Goal: Task Accomplishment & Management: Use online tool/utility

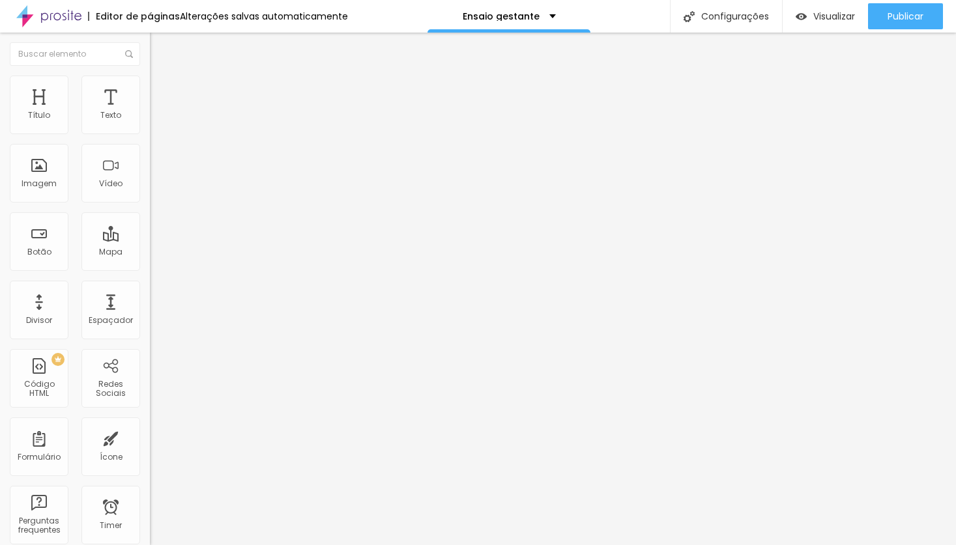
click at [162, 90] on span "Avançado" at bounding box center [183, 84] width 43 height 11
type input "11"
type input "17"
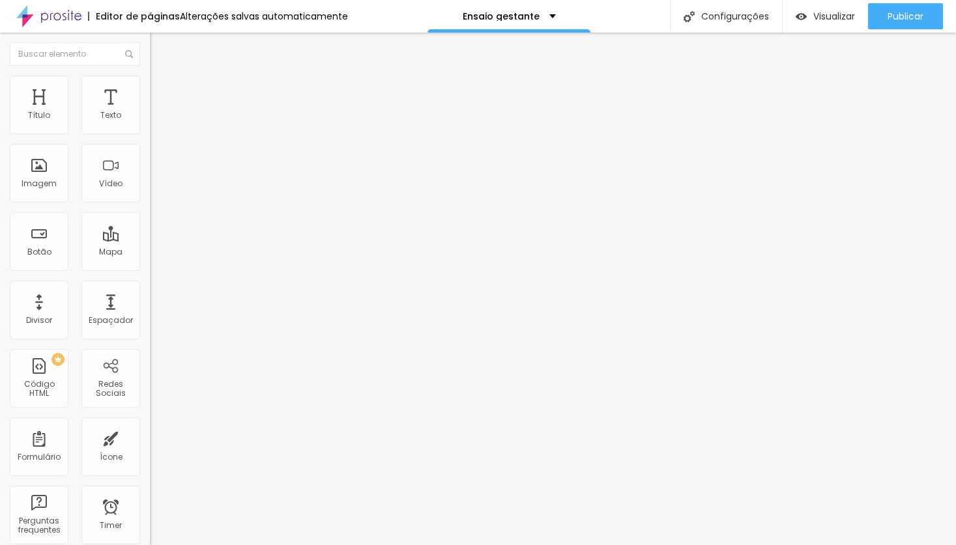
type input "27"
type input "31"
type input "34"
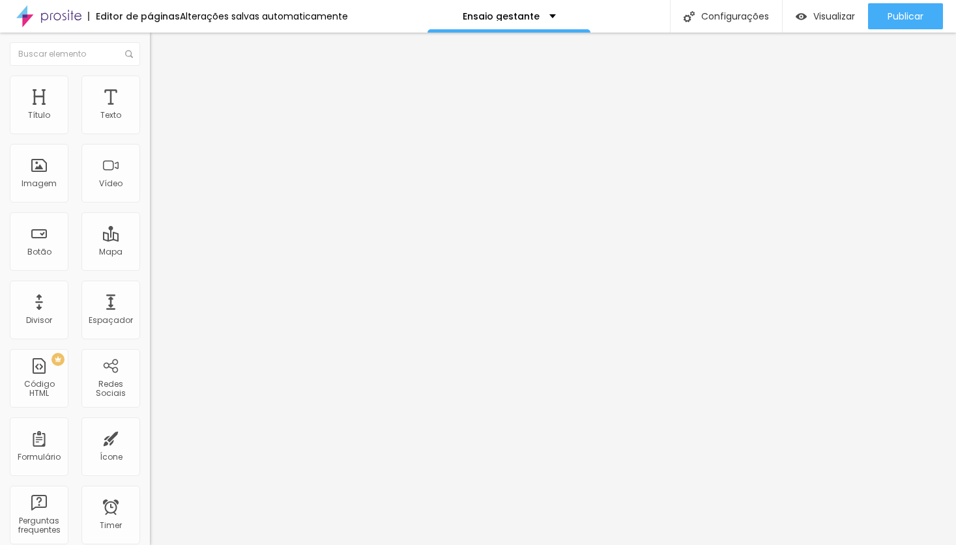
type input "34"
type input "35"
type input "36"
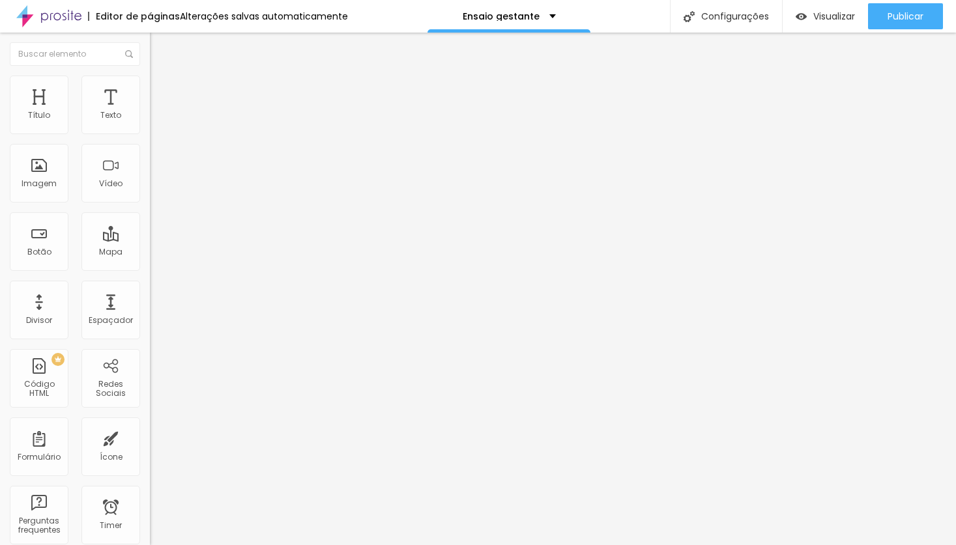
type input "37"
type input "38"
type input "39"
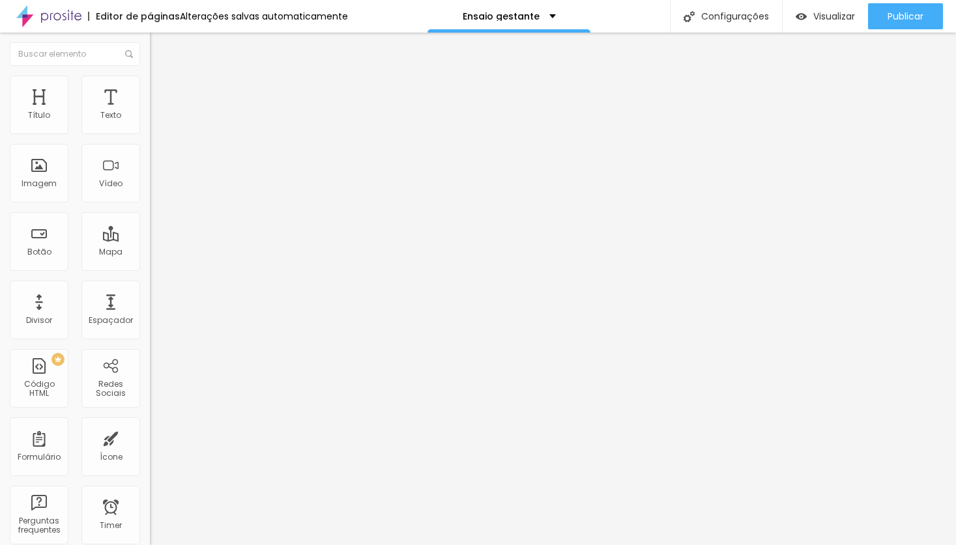
type input "39"
type input "40"
type input "41"
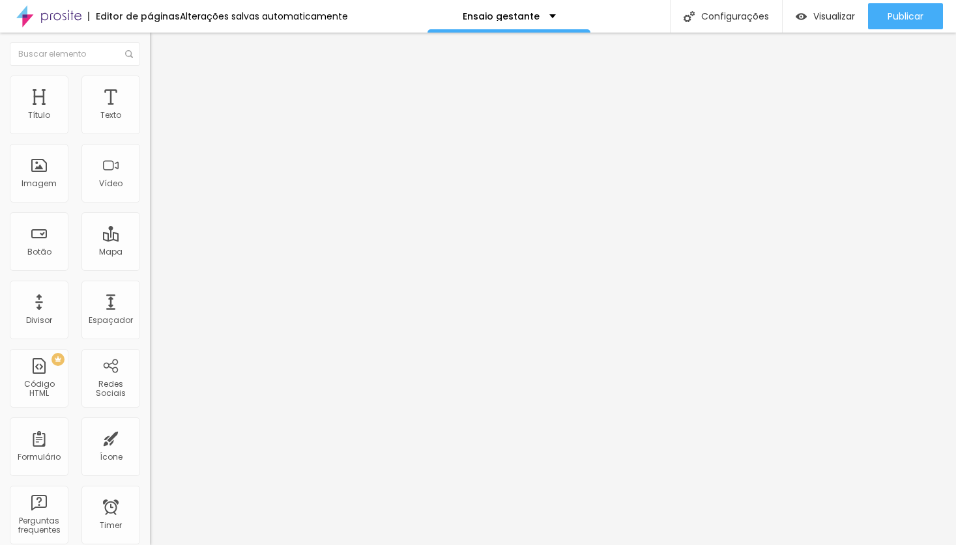
type input "42"
type input "44"
type input "46"
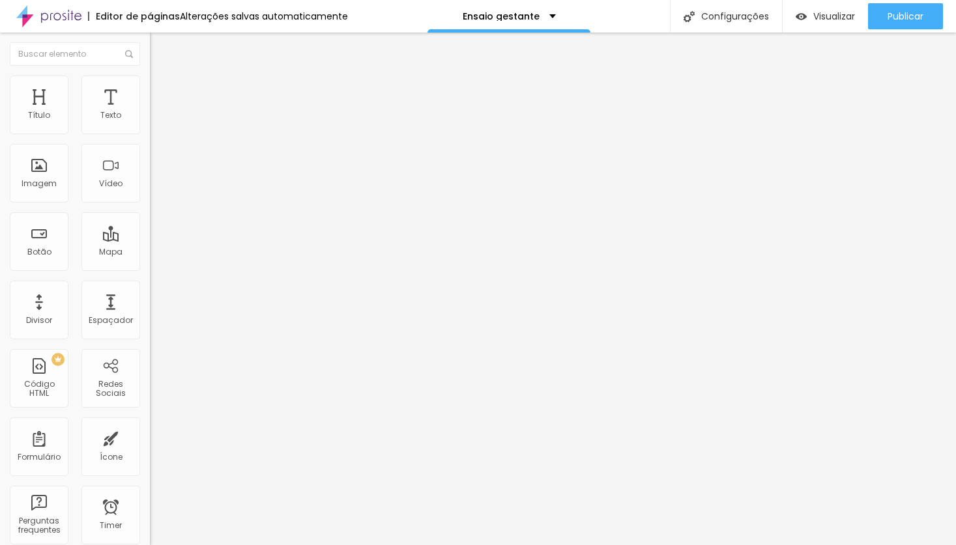
type input "46"
type input "47"
type input "49"
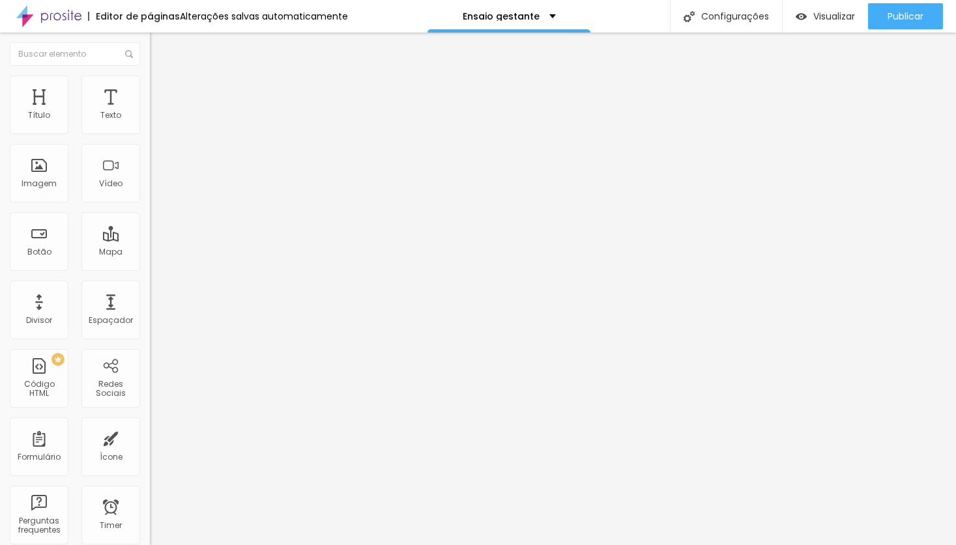
type input "50"
type input "51"
type input "52"
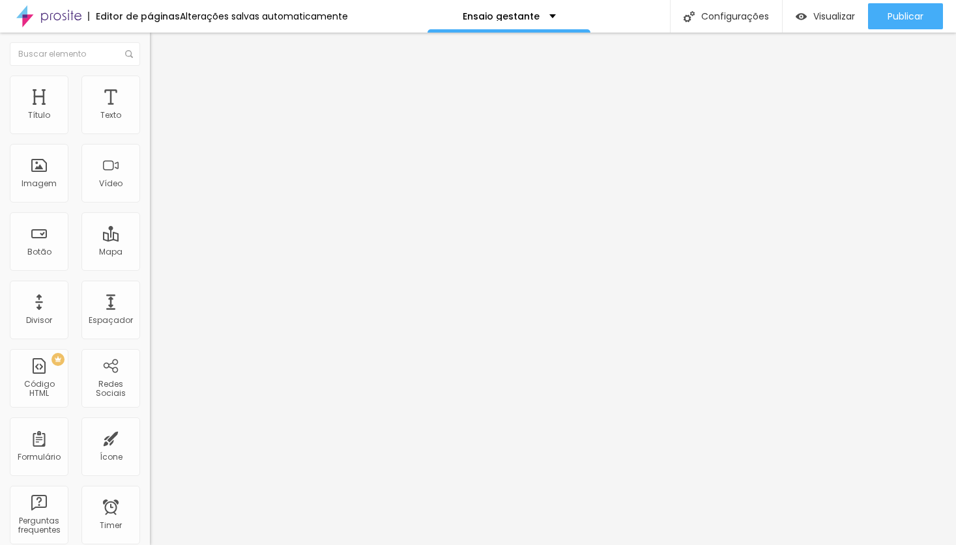
type input "52"
type input "53"
type input "54"
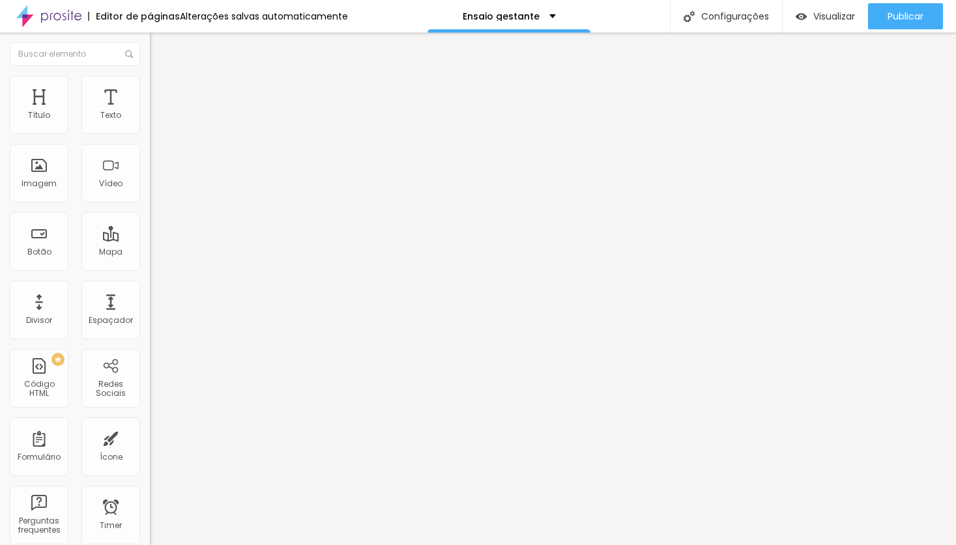
type input "55"
type input "56"
type input "57"
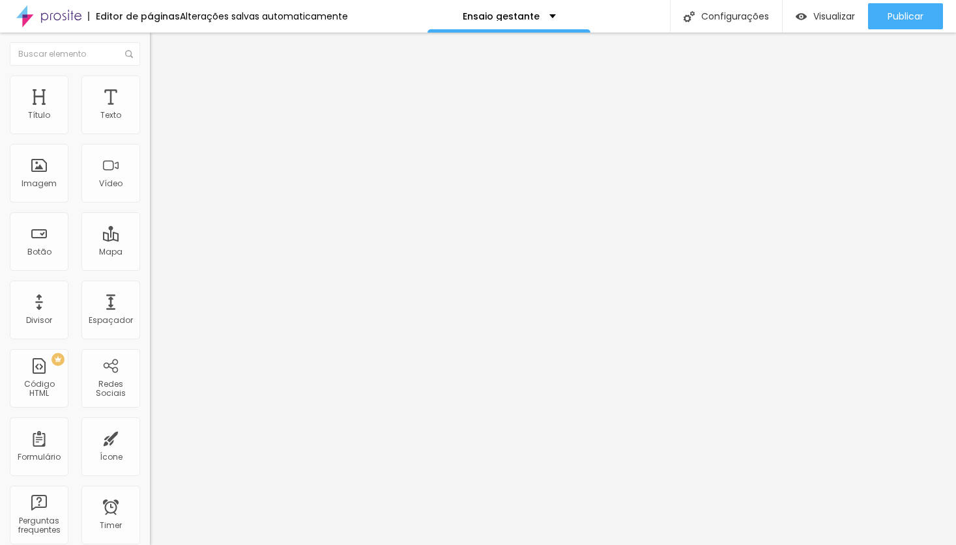
type input "57"
type input "58"
type input "59"
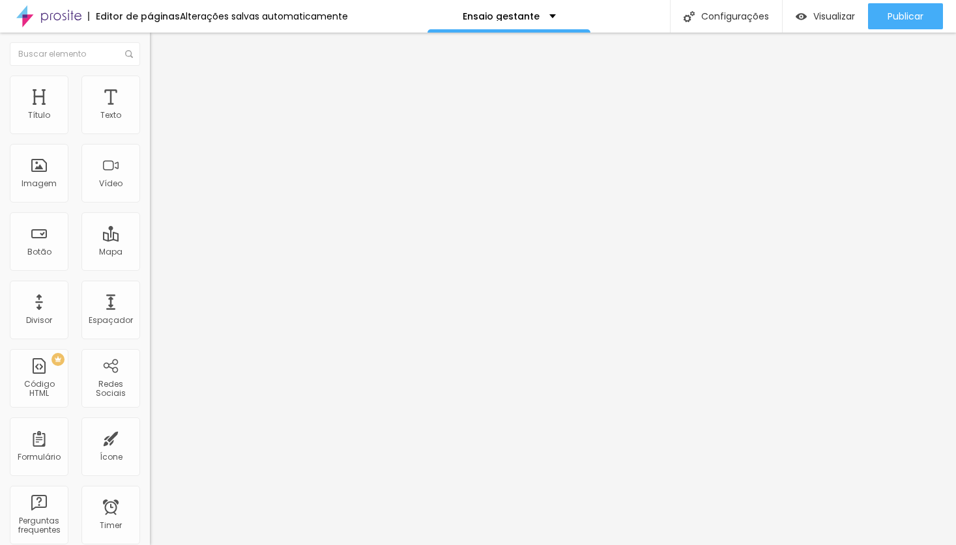
type input "60"
type input "61"
type input "62"
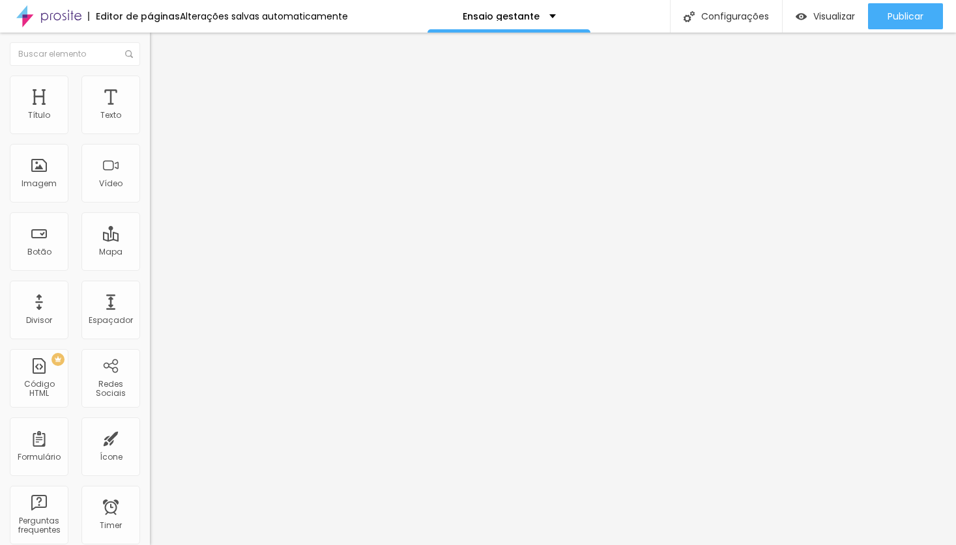
type input "62"
type input "61"
type input "60"
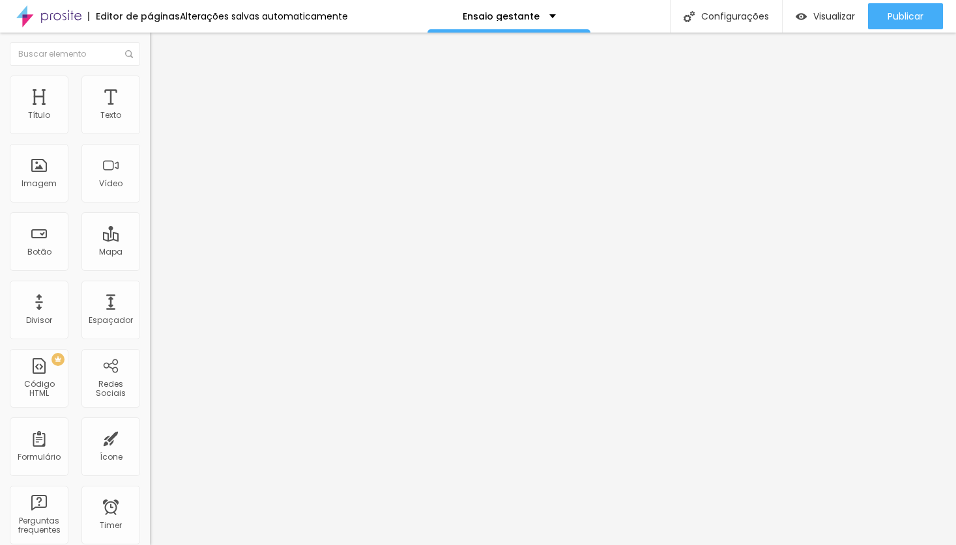
type input "59"
type input "58"
type input "57"
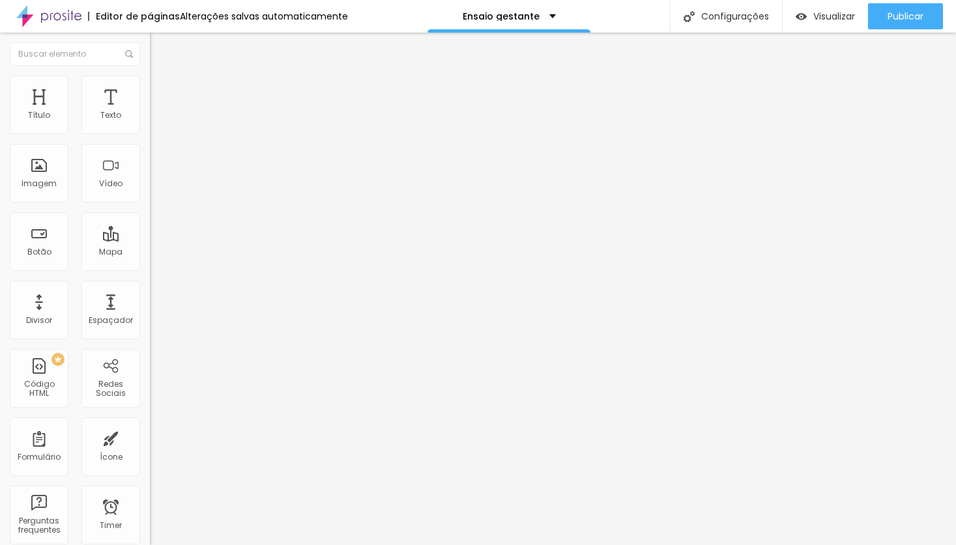
type input "57"
type input "56"
type input "55"
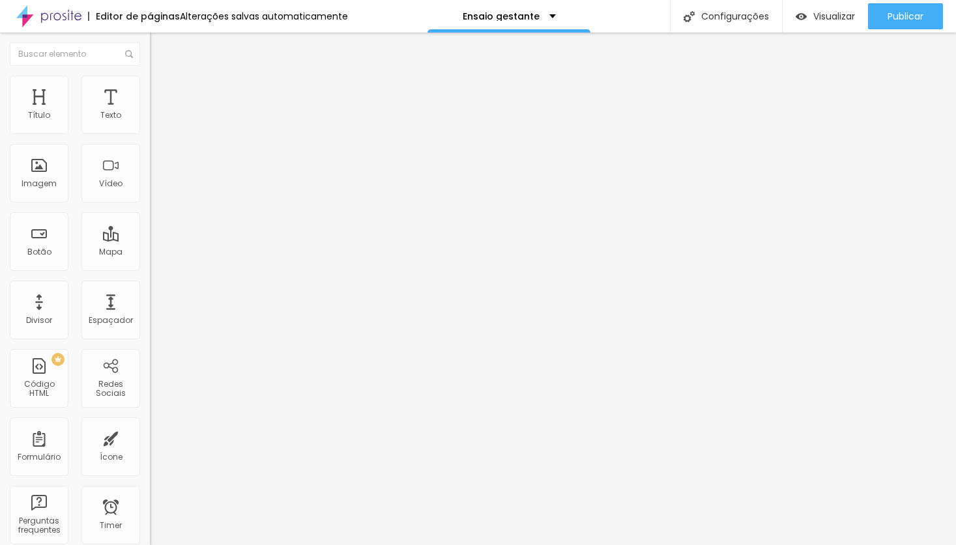
type input "54"
type input "53"
type input "51"
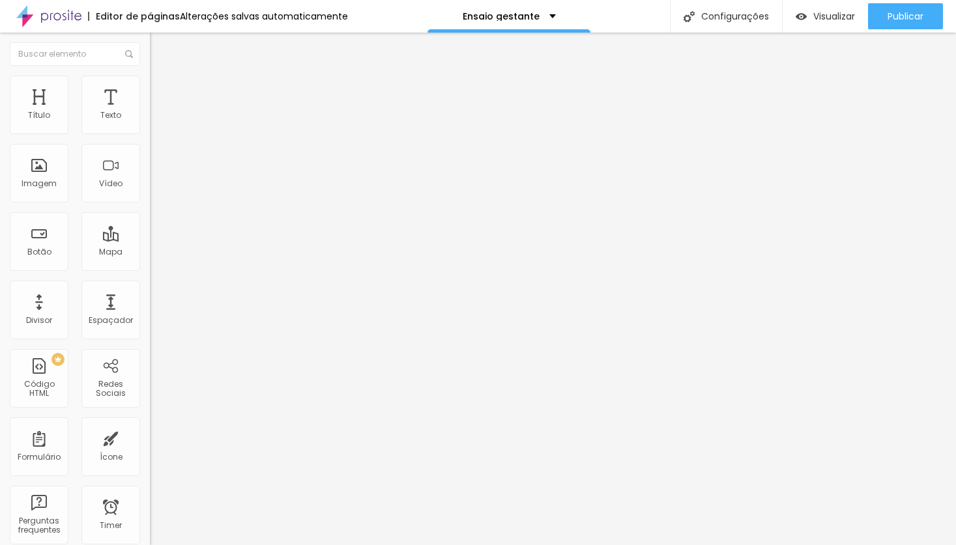
type input "51"
type input "50"
type input "48"
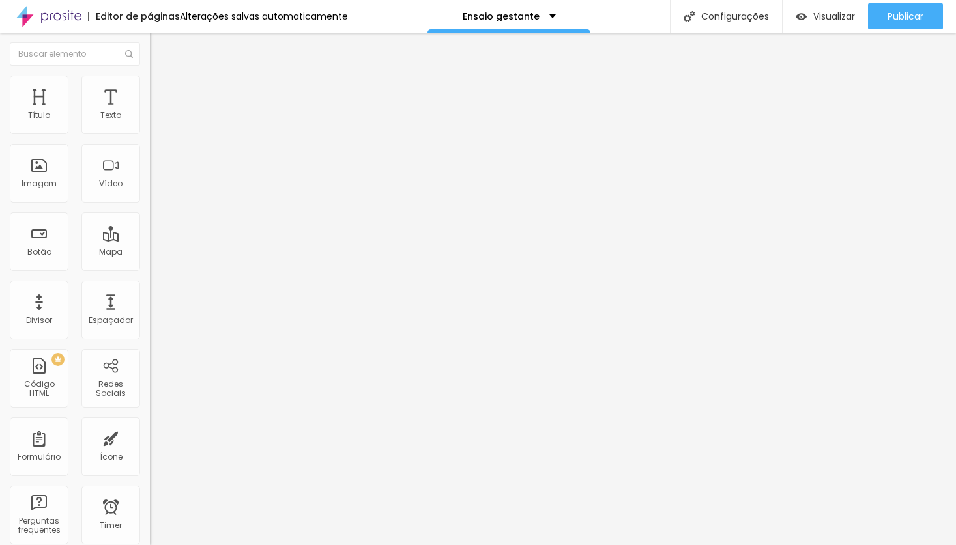
type input "47"
type input "45"
type input "44"
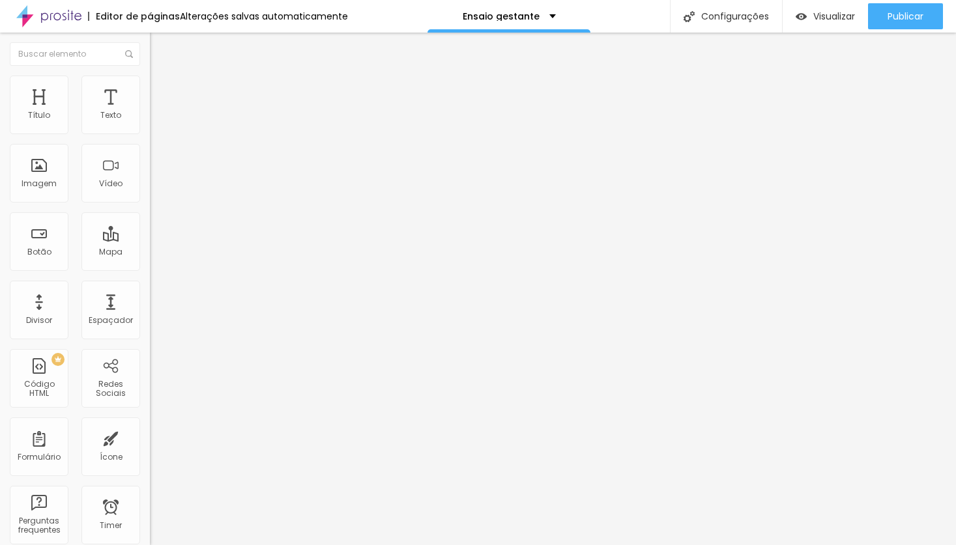
type input "44"
type input "42"
type input "41"
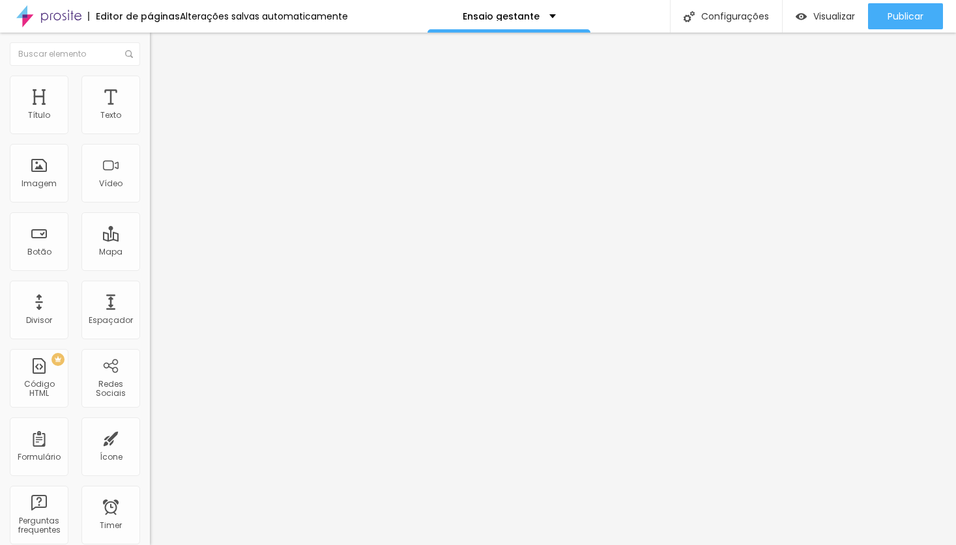
type input "39"
type input "37"
type input "36"
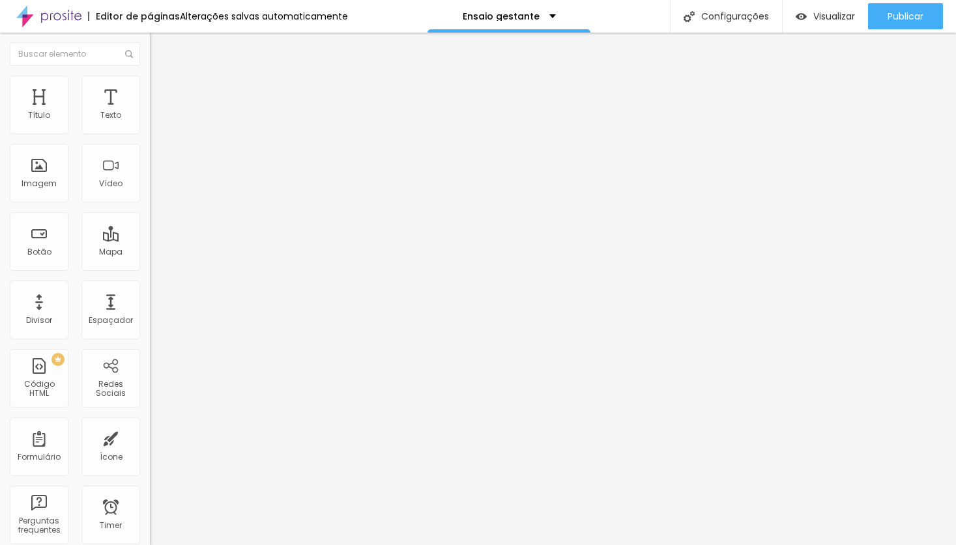
type input "36"
type input "35"
type input "33"
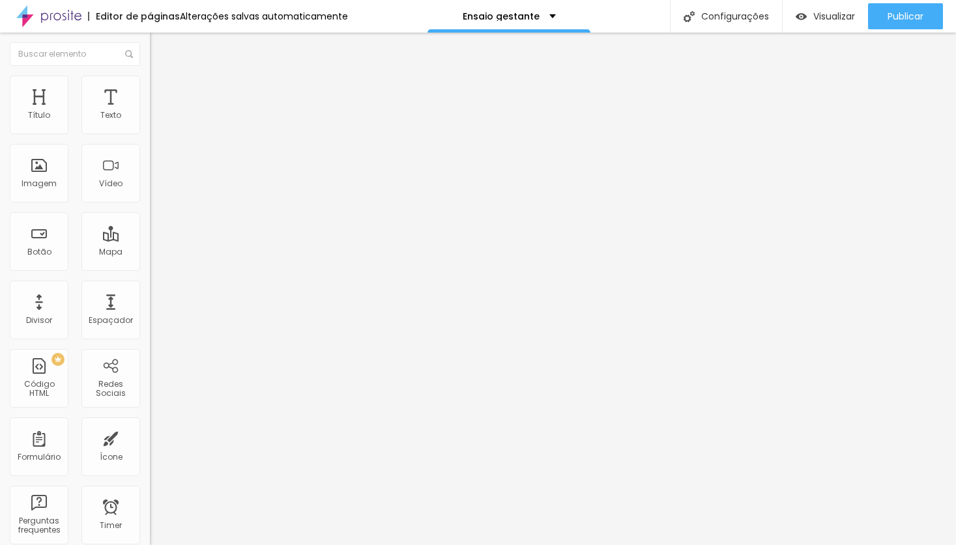
type input "31"
type input "29"
type input "27"
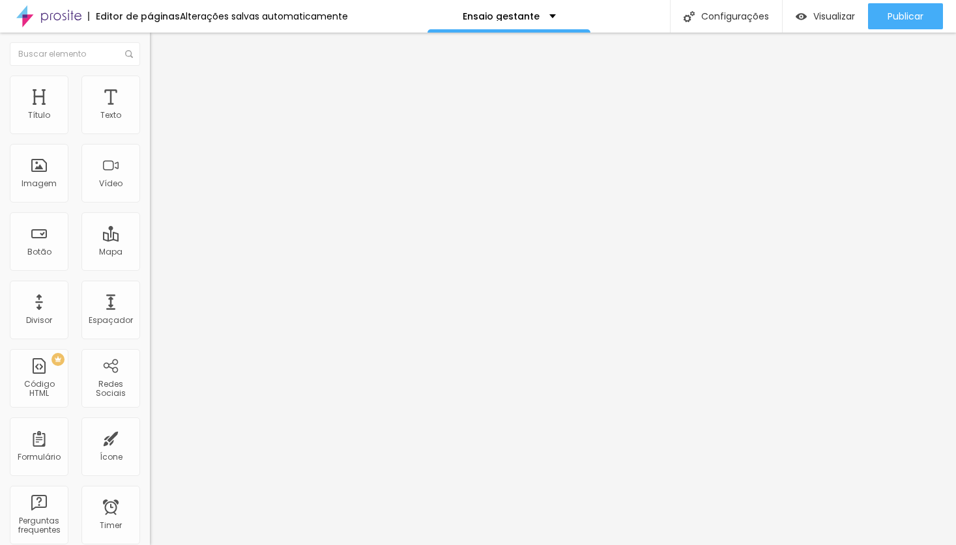
type input "27"
type input "24"
type input "22"
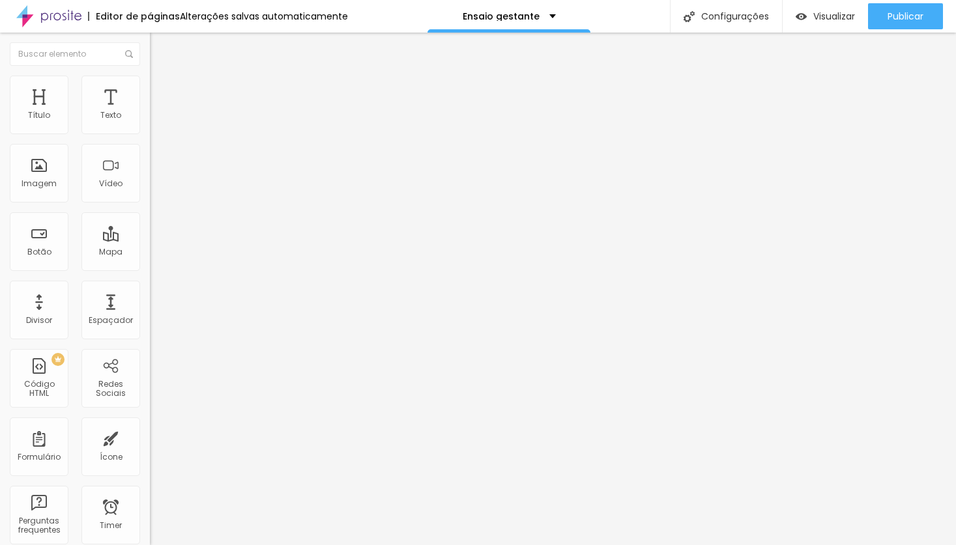
type input "20"
type input "18"
type input "16"
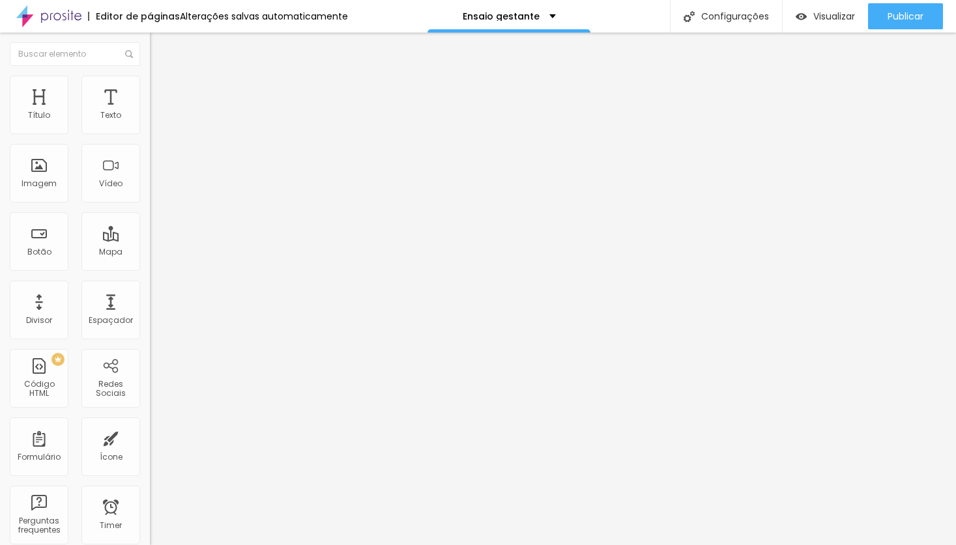
type input "16"
type input "14"
type input "10"
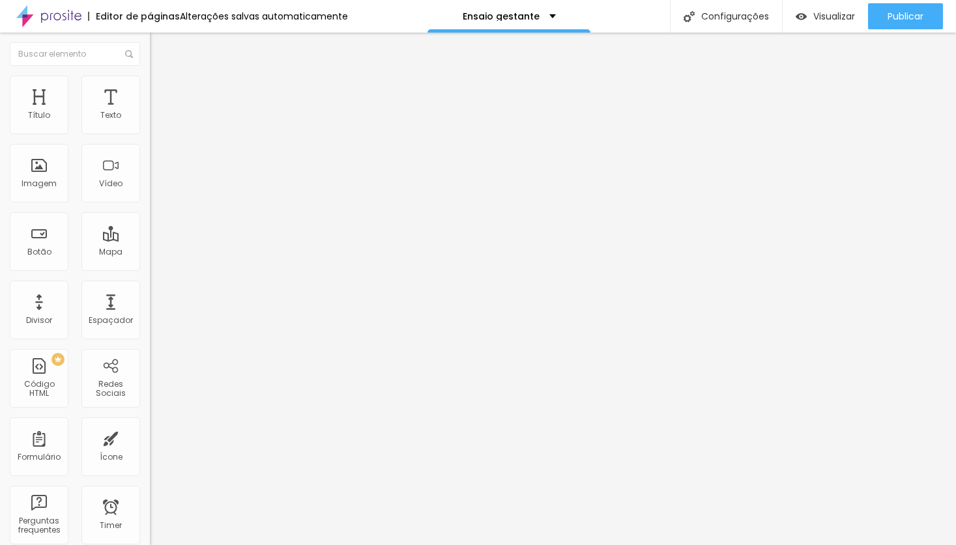
type input "8"
type input "6"
type input "4"
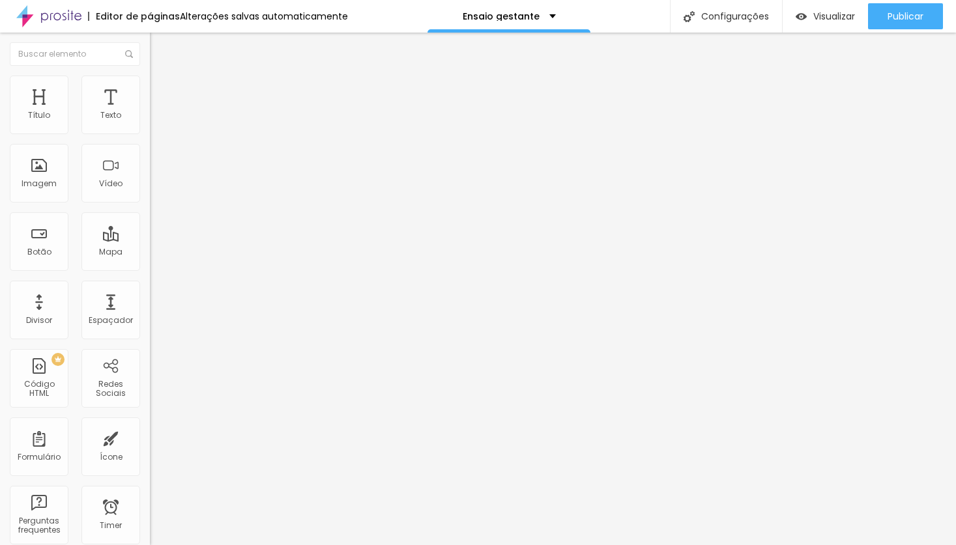
type input "4"
type input "2"
type input "1"
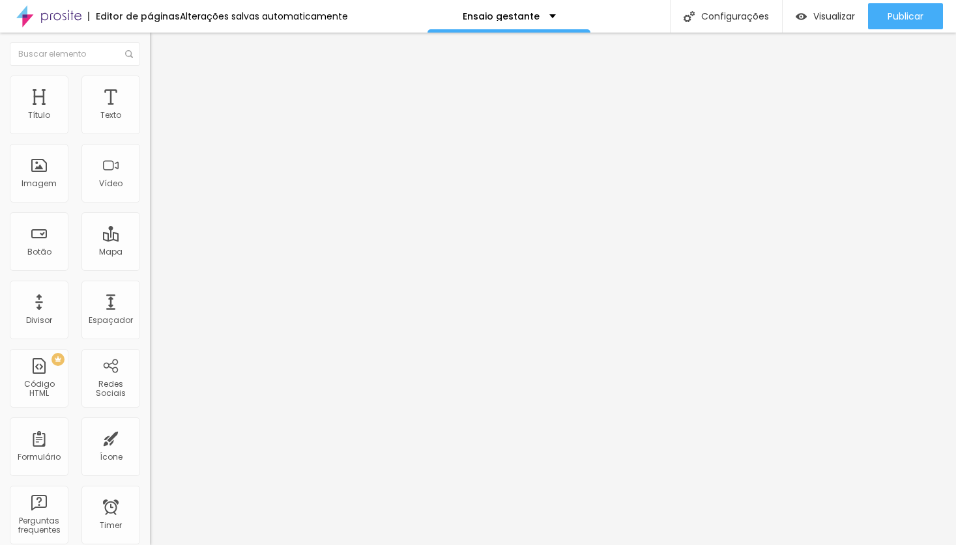
type input "0"
drag, startPoint x: 38, startPoint y: 128, endPoint x: 25, endPoint y: 132, distance: 14.2
type input "0"
click at [150, 240] on input "range" at bounding box center [192, 245] width 84 height 10
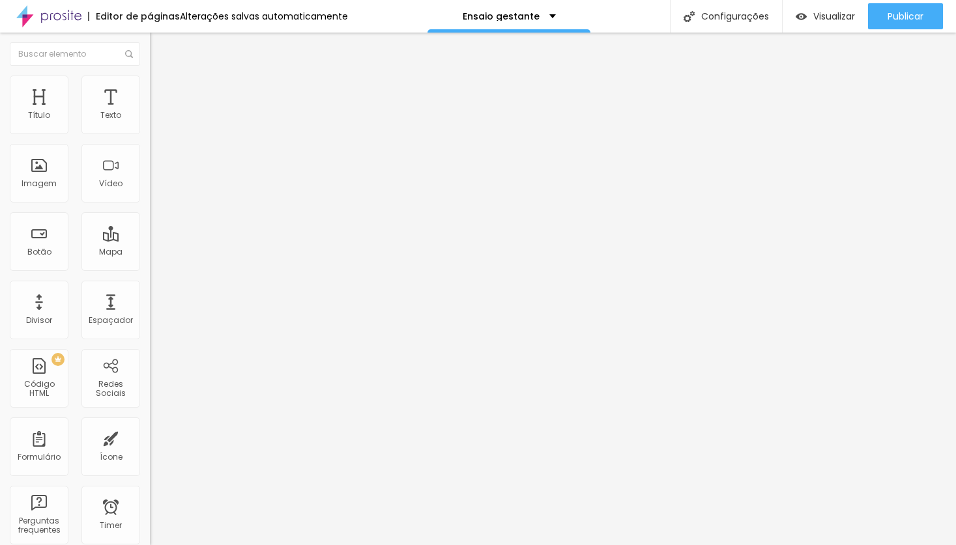
click at [162, 77] on span "Estilo" at bounding box center [172, 71] width 20 height 11
click at [156, 120] on icon "button" at bounding box center [158, 117] width 5 height 5
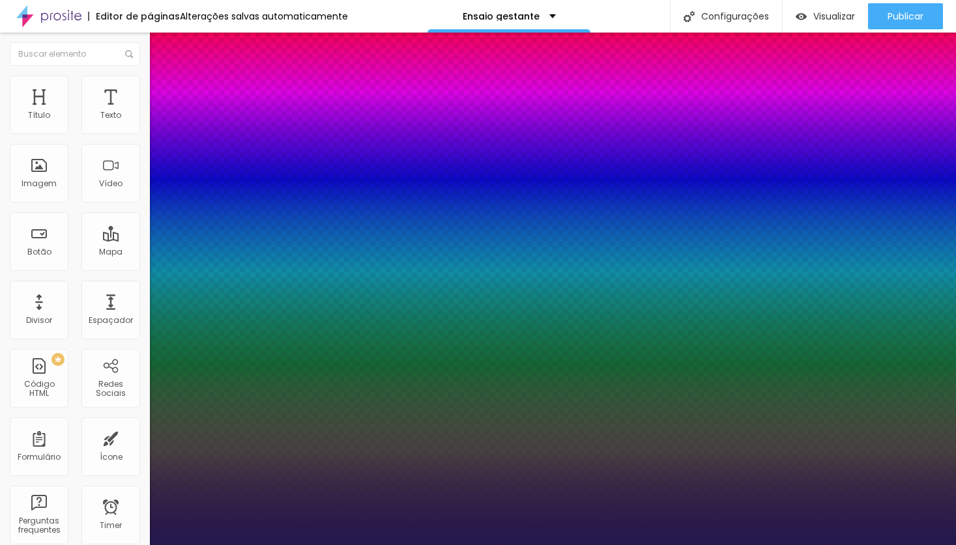
type input "1"
type input "18"
type input "1"
type input "20"
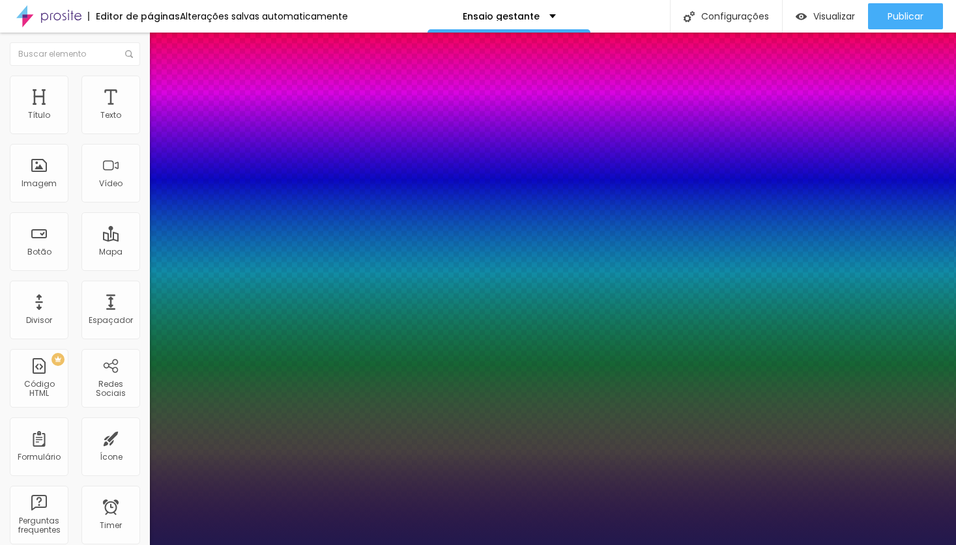
type input "20"
type input "1"
type input "26"
type input "1"
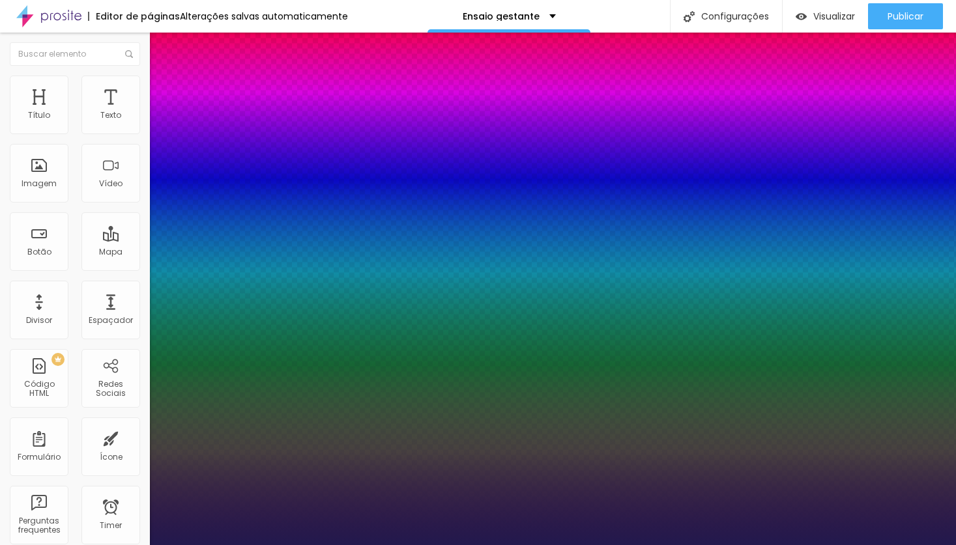
type input "27"
type input "1"
type input "29"
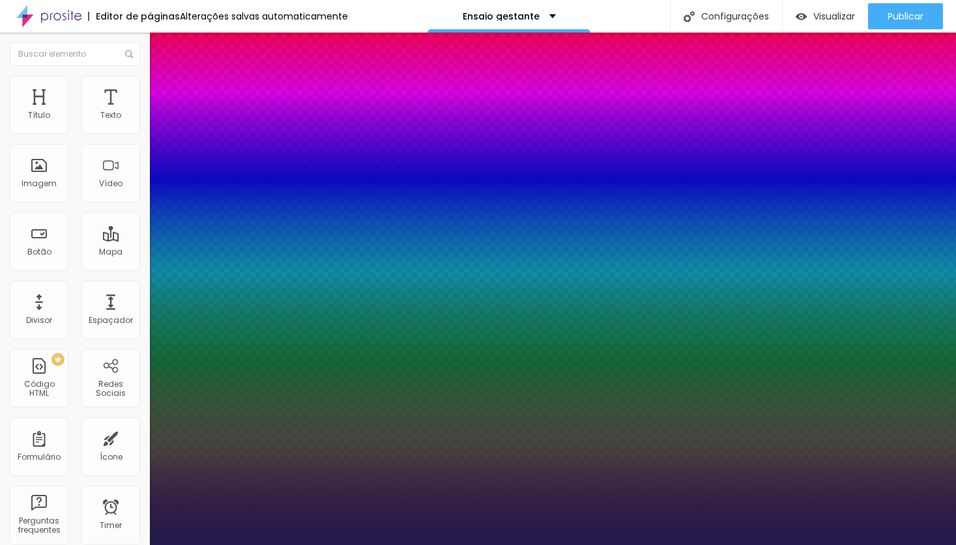
type input "1"
type input "31"
type input "1"
type input "32"
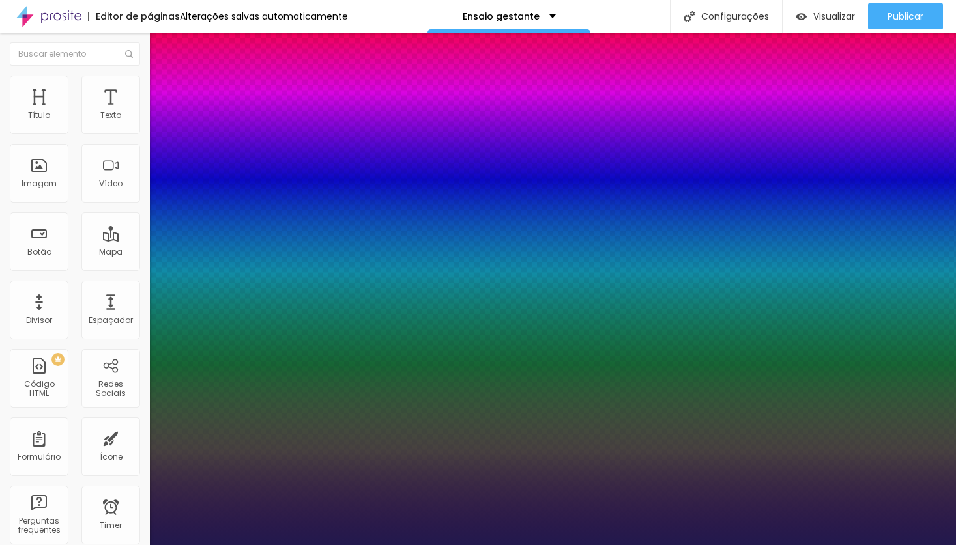
type input "32"
type input "1"
type input "34"
type input "1"
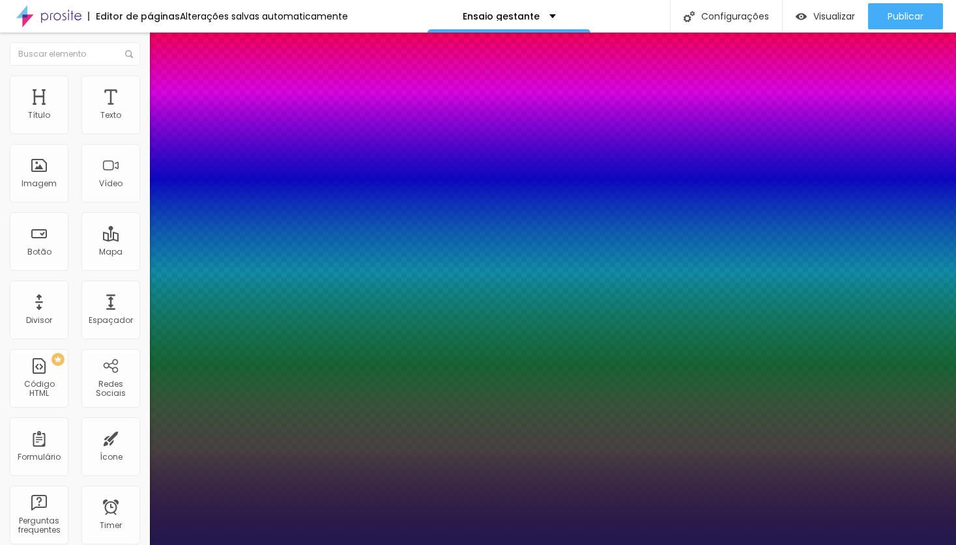
type input "35"
type input "1"
type input "37"
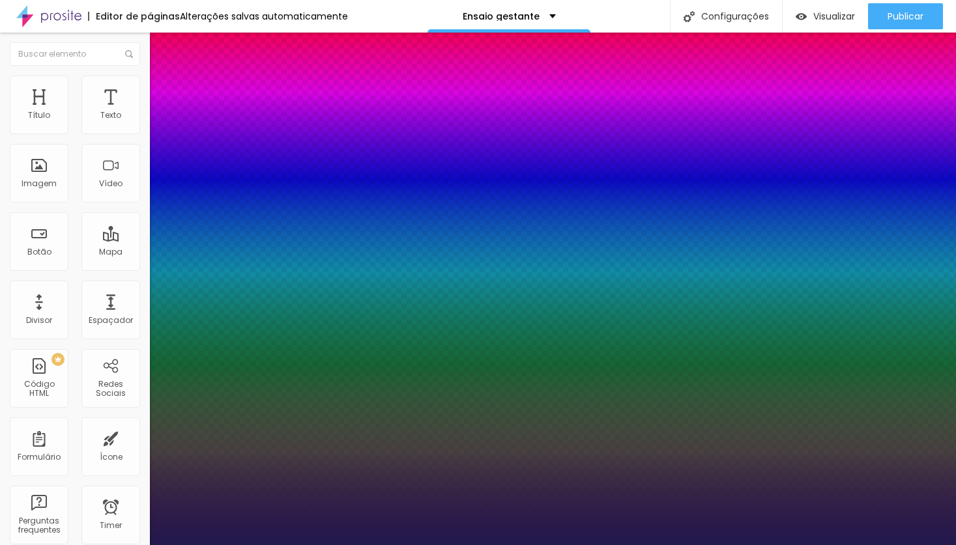
type input "1"
type input "38"
type input "1"
type input "40"
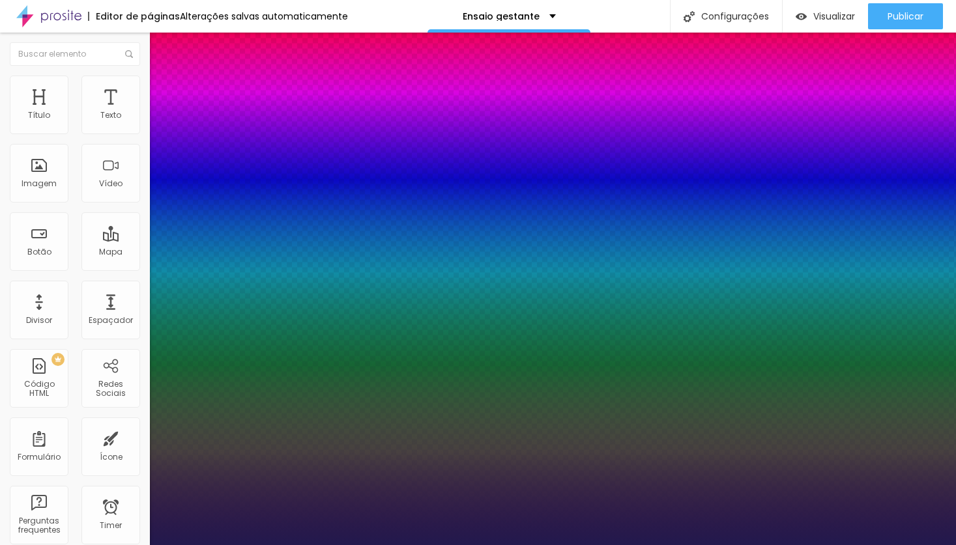
type input "40"
type input "1"
type input "41"
type input "1"
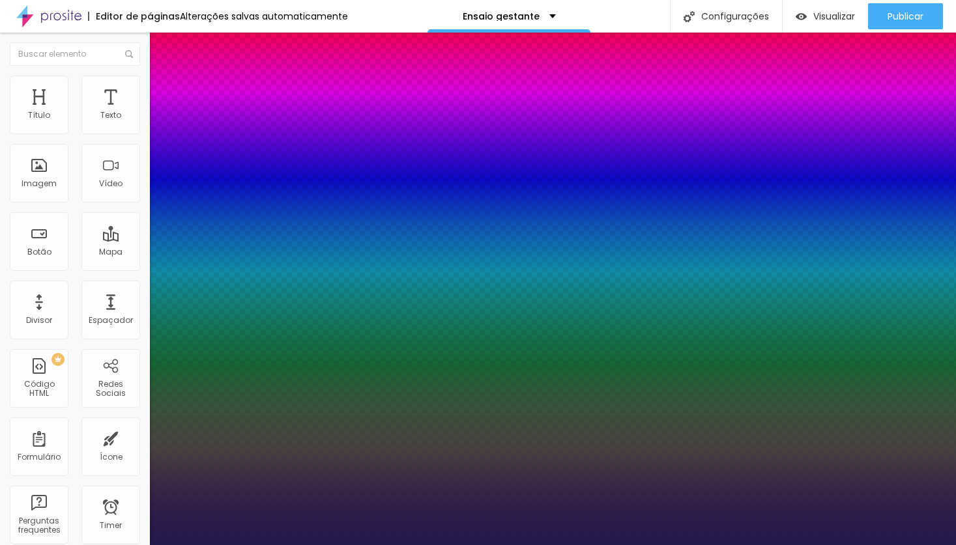
type input "42"
type input "1"
type input "43"
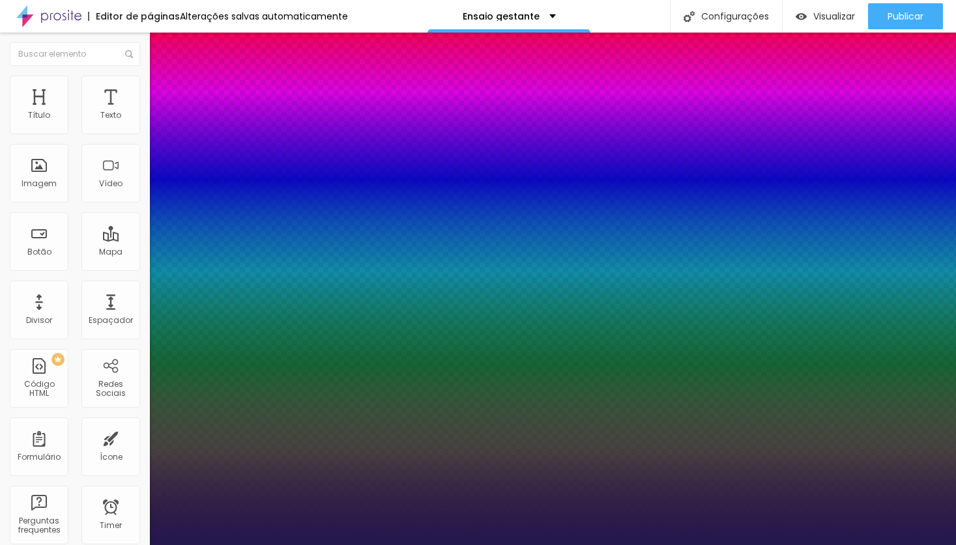
type input "1"
type input "44"
type input "1"
type input "45"
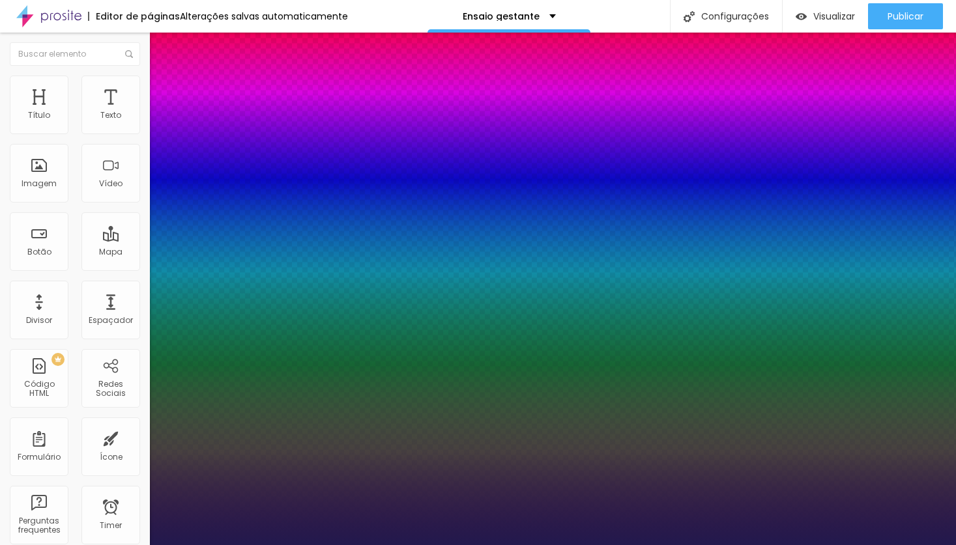
type input "45"
type input "1"
type input "46"
type input "1"
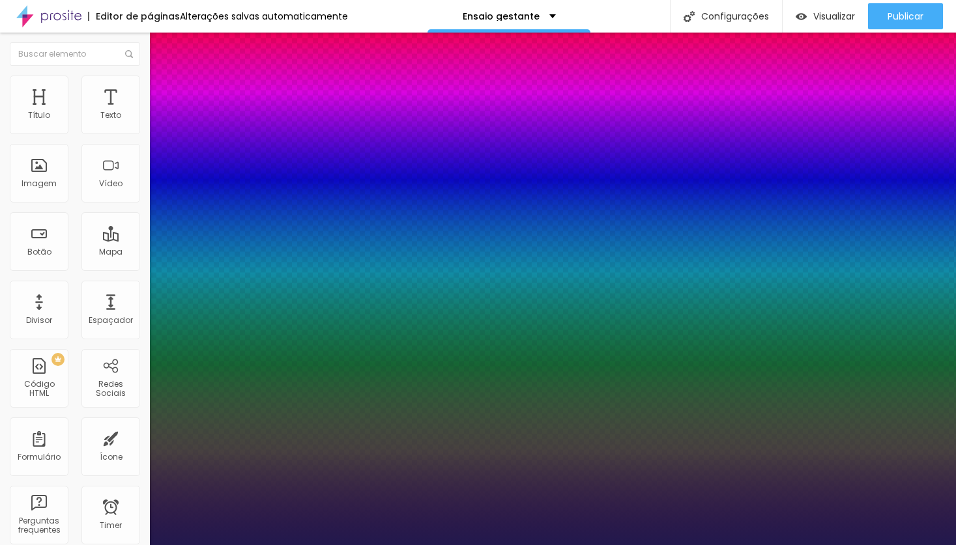
type input "47"
type input "1"
type input "48"
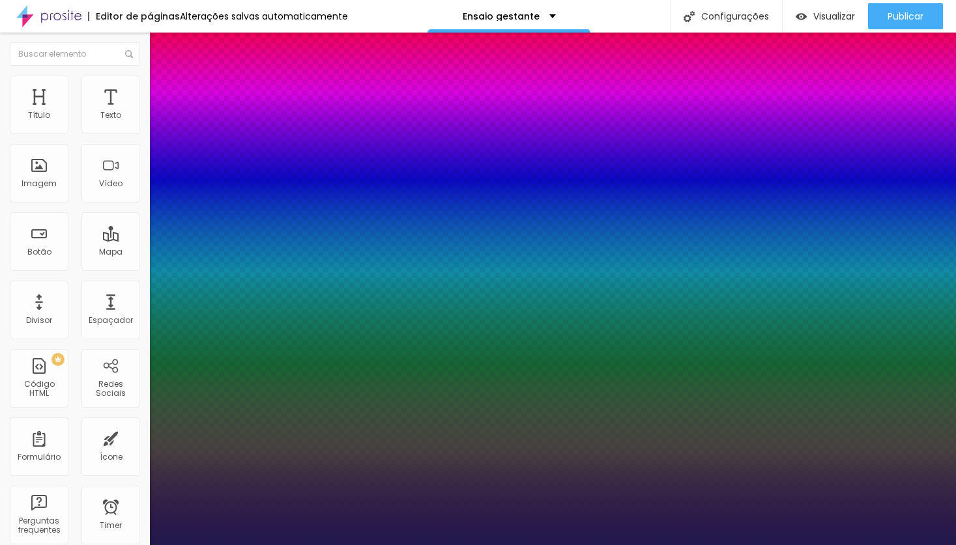
type input "1"
type input "49"
drag, startPoint x: 174, startPoint y: 220, endPoint x: 201, endPoint y: 225, distance: 27.8
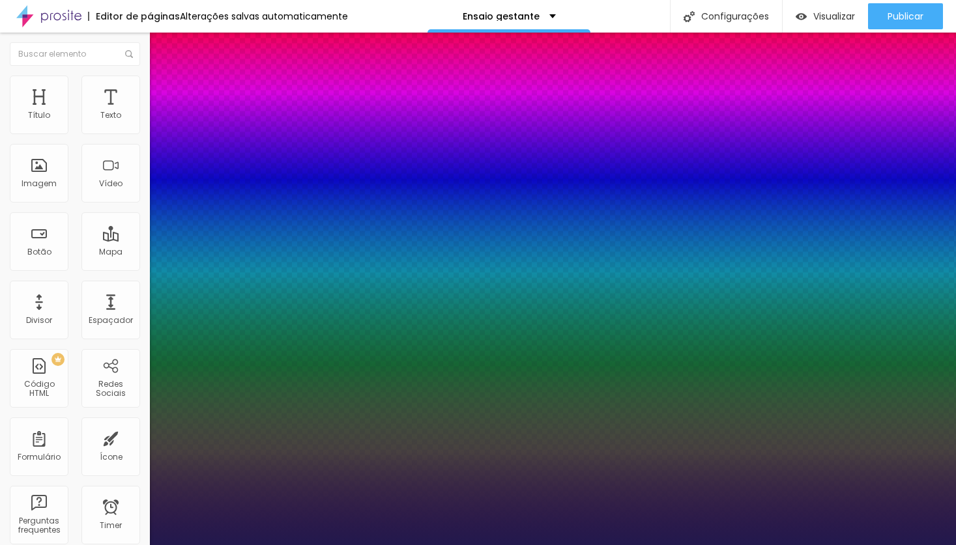
click at [106, 545] on div at bounding box center [478, 545] width 956 height 0
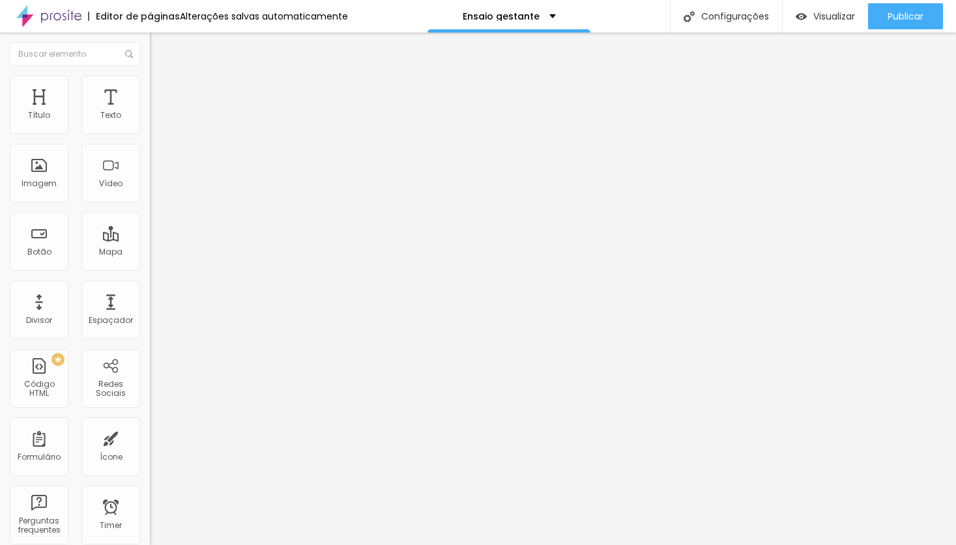
click at [150, 87] on li "Avançado" at bounding box center [225, 82] width 150 height 13
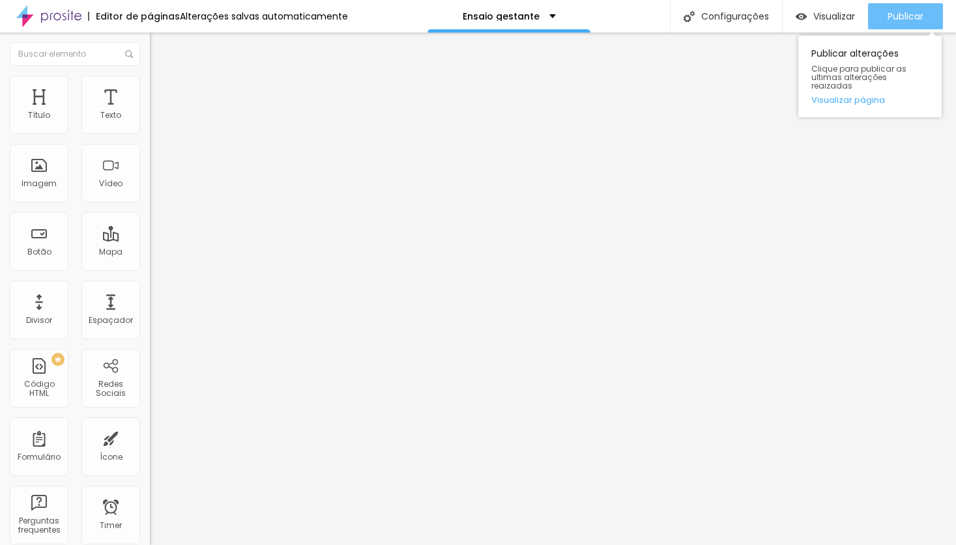
click at [921, 16] on span "Publicar" at bounding box center [905, 16] width 36 height 10
